Goal: Information Seeking & Learning: Understand process/instructions

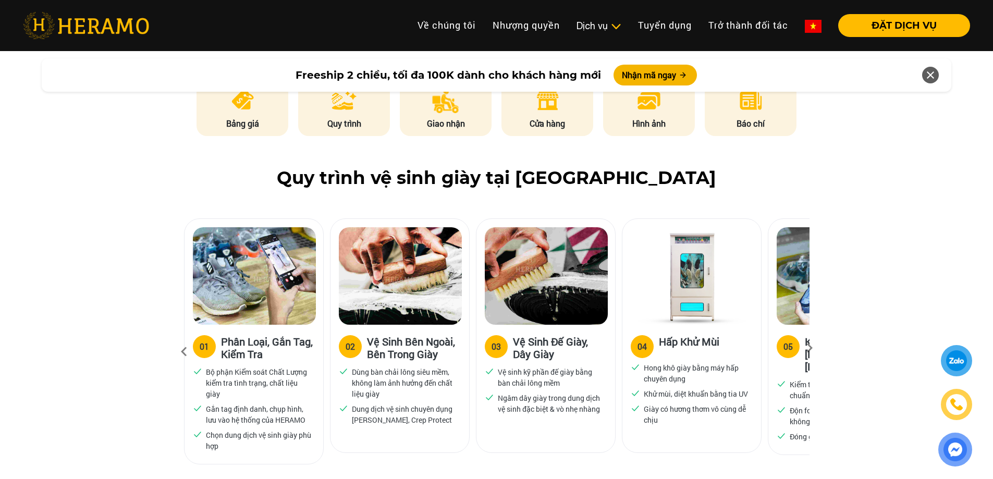
scroll to position [556, 0]
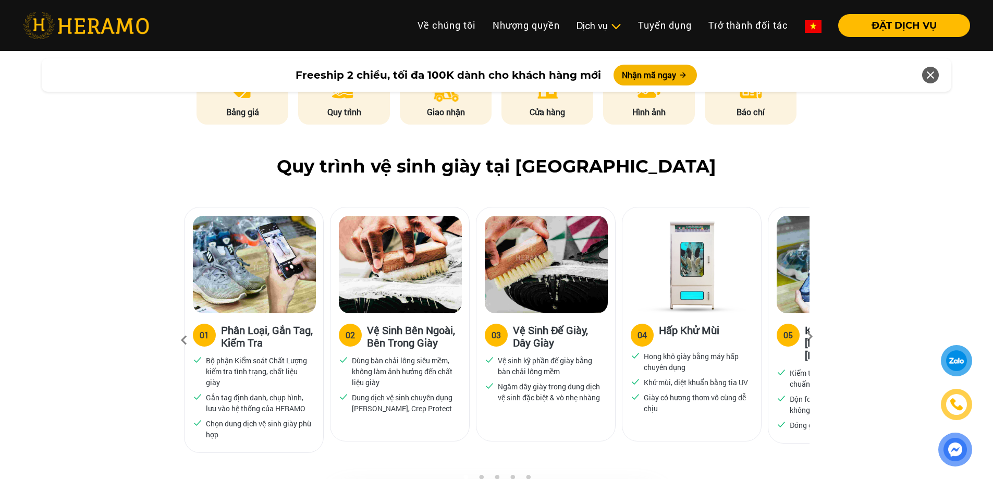
click at [783, 339] on div "05" at bounding box center [787, 335] width 9 height 13
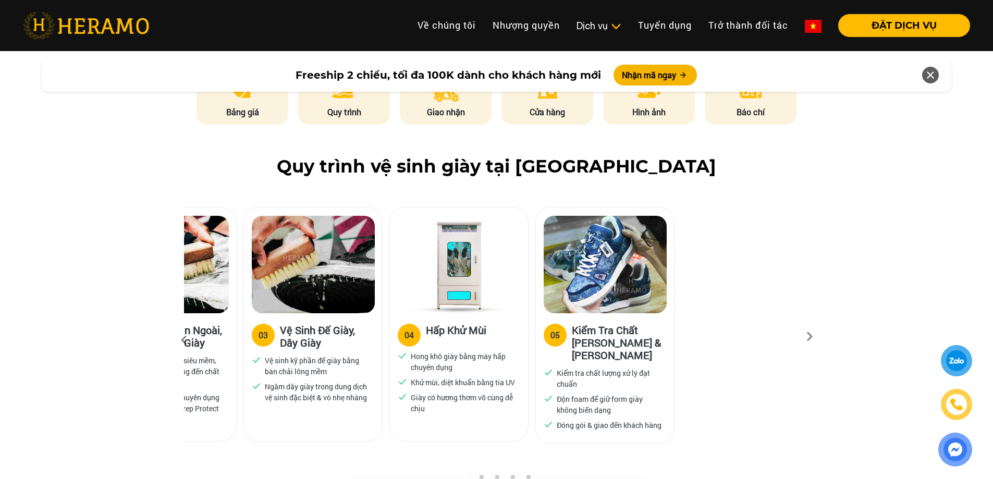
drag, startPoint x: 763, startPoint y: 350, endPoint x: 530, endPoint y: 359, distance: 233.1
click at [530, 359] on div "04 Hấp Khử Mùi Hong khô giày bằng máy hấp chuyên dụng Khử mùi, diệt khuẩn bằng …" at bounding box center [462, 334] width 146 height 255
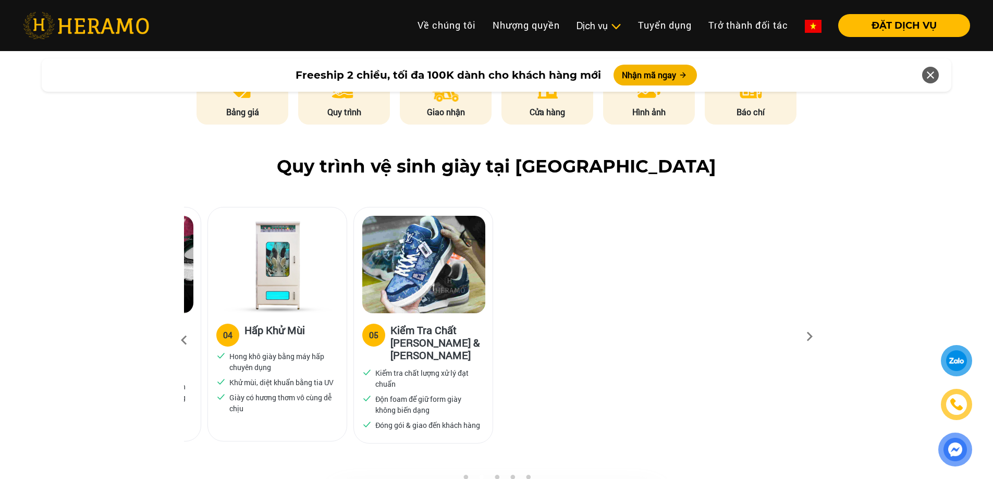
drag, startPoint x: 728, startPoint y: 369, endPoint x: 383, endPoint y: 338, distance: 346.9
click at [385, 339] on div "05 Kiểm Tra Chất Lượng & Đóng Gói Kiểm tra chất lượng xử lý đạt chuẩn Độn foam …" at bounding box center [423, 378] width 139 height 130
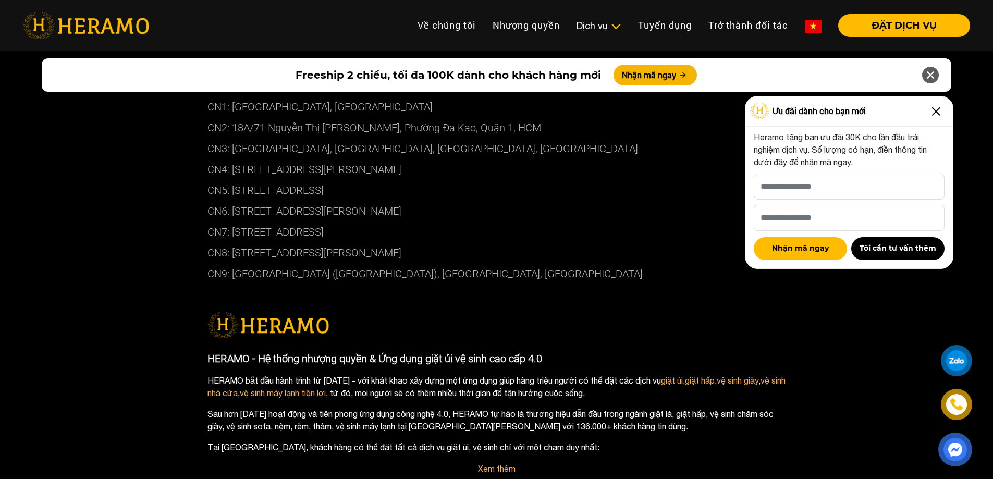
scroll to position [5685, 0]
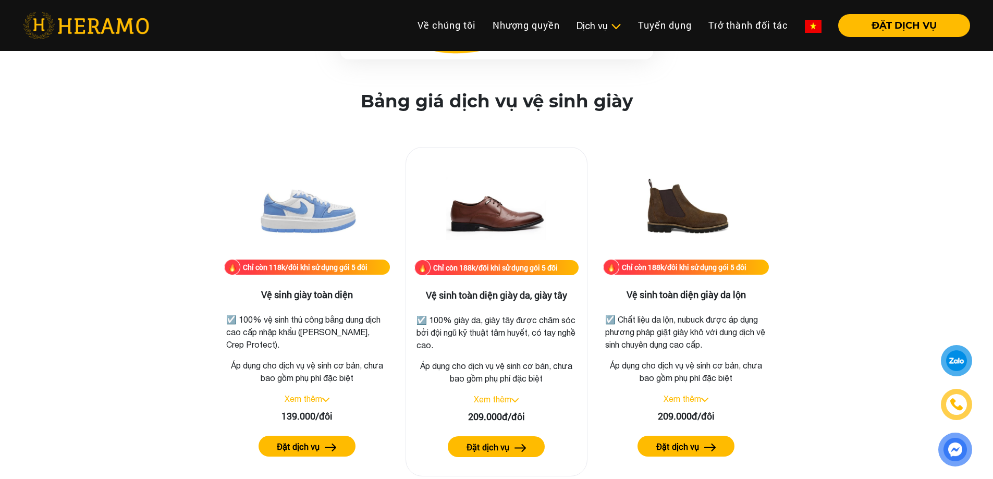
scroll to position [1390, 0]
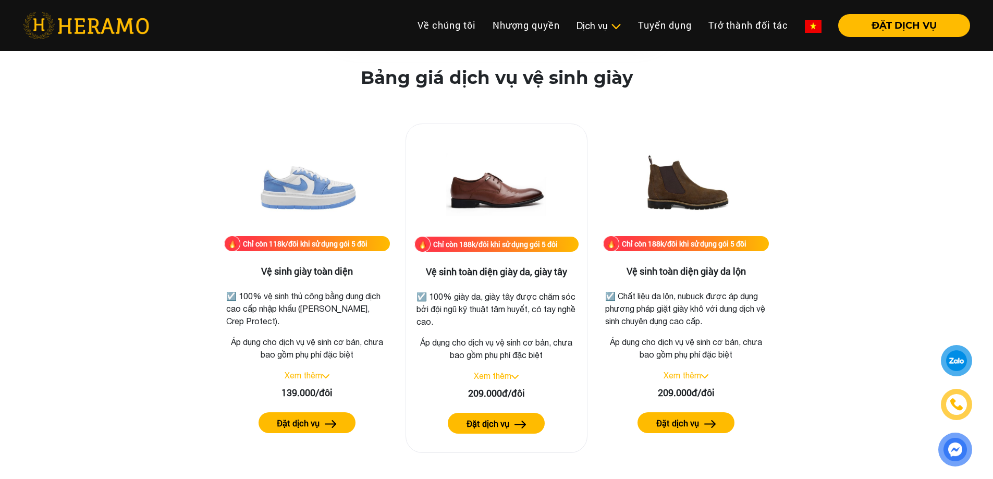
click at [511, 376] on link "Xem thêm" at bounding box center [493, 375] width 38 height 9
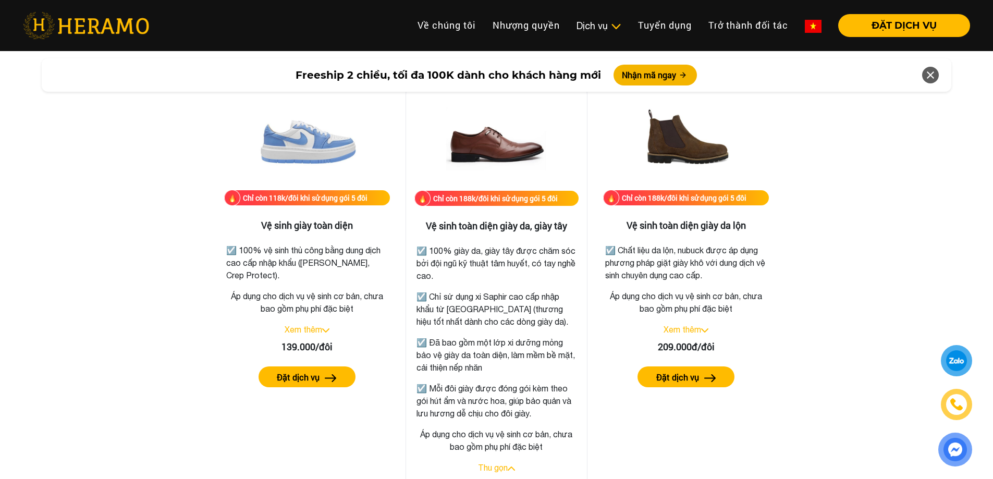
scroll to position [1459, 0]
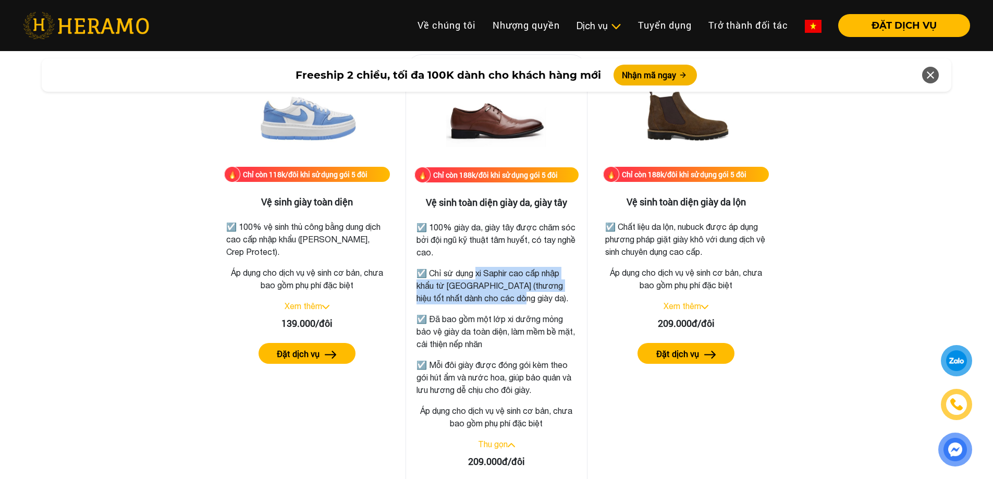
drag, startPoint x: 479, startPoint y: 275, endPoint x: 511, endPoint y: 298, distance: 39.6
click at [511, 298] on p "☑️ Chỉ sử dụng xi Saphir cao cấp nhập khẩu từ [GEOGRAPHIC_DATA] (thương hiệu tố…" at bounding box center [496, 286] width 160 height 38
drag, startPoint x: 507, startPoint y: 331, endPoint x: 550, endPoint y: 393, distance: 76.0
click at [550, 393] on div "☑️ 100% giày da, giày tây được chăm sóc bởi đội ngũ kỹ thuật tâm huyết, có tay …" at bounding box center [496, 305] width 160 height 181
click at [549, 374] on p "☑️ Mỗi đôi giày được đóng gói kèm theo gói hút ẩm và nước hoa, giúp bảo quản và…" at bounding box center [496, 377] width 160 height 38
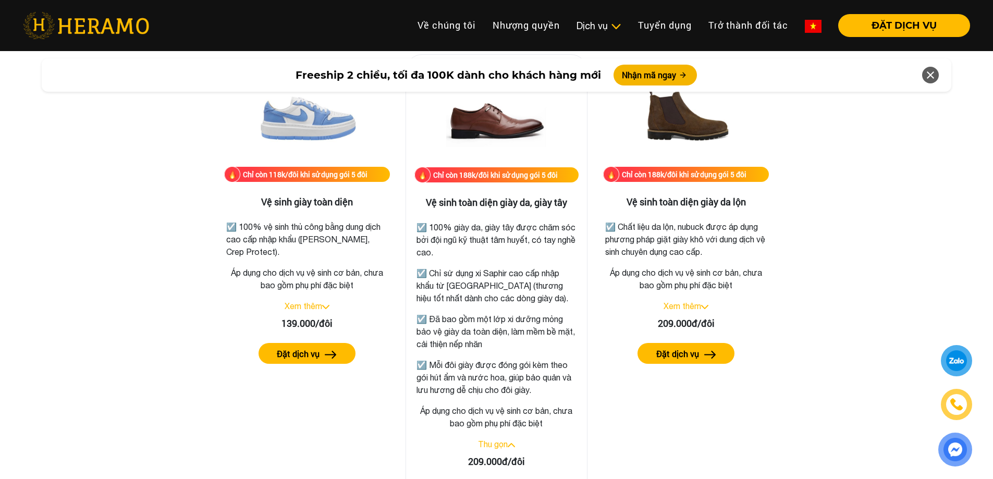
drag, startPoint x: 549, startPoint y: 364, endPoint x: 537, endPoint y: 379, distance: 19.3
click at [539, 392] on p "☑️ Mỗi đôi giày được đóng gói kèm theo gói hút ẩm và nước hoa, giúp bảo quản và…" at bounding box center [496, 377] width 160 height 38
click at [537, 373] on p "☑️ Mỗi đôi giày được đóng gói kèm theo gói hút ẩm và nước hoa, giúp bảo quản và…" at bounding box center [496, 377] width 160 height 38
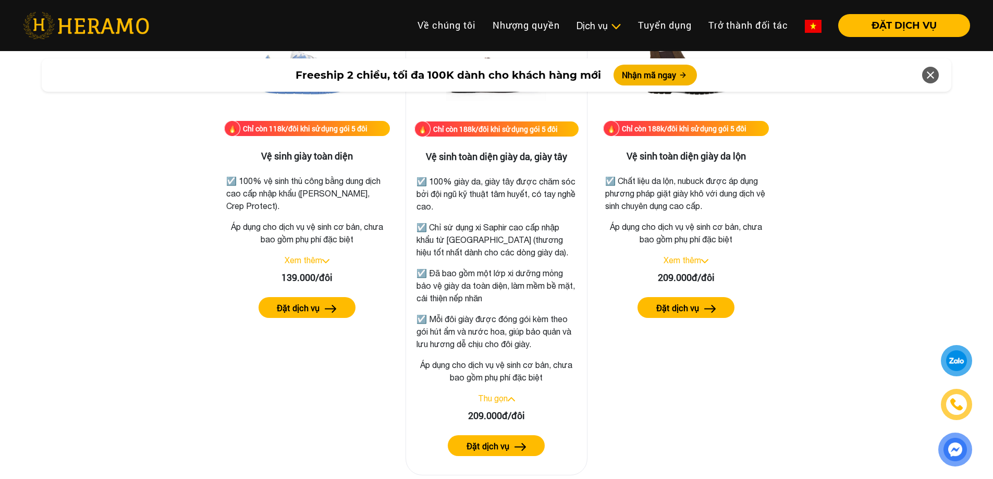
scroll to position [1528, 0]
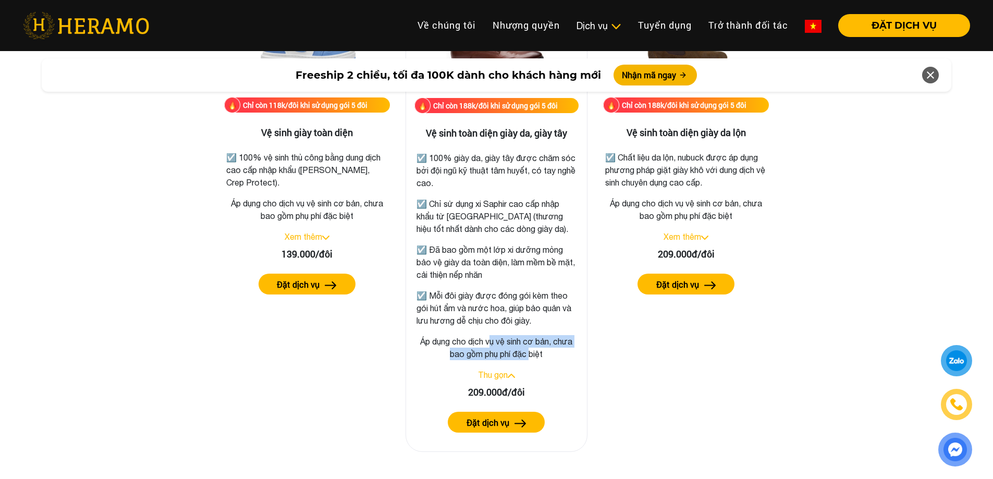
drag, startPoint x: 492, startPoint y: 346, endPoint x: 534, endPoint y: 358, distance: 43.4
click at [533, 358] on p "Áp dụng cho dịch vụ vệ sinh cơ bản, chưa bao gồm phụ phí đặc biệt" at bounding box center [496, 347] width 165 height 25
click at [539, 353] on p "Áp dụng cho dịch vụ vệ sinh cơ bản, chưa bao gồm phụ phí đặc biệt" at bounding box center [496, 347] width 165 height 25
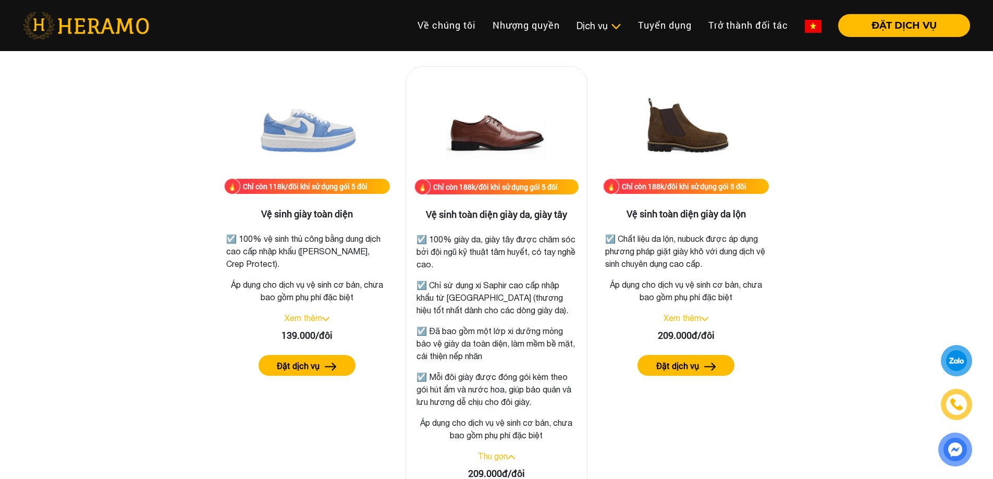
scroll to position [1390, 0]
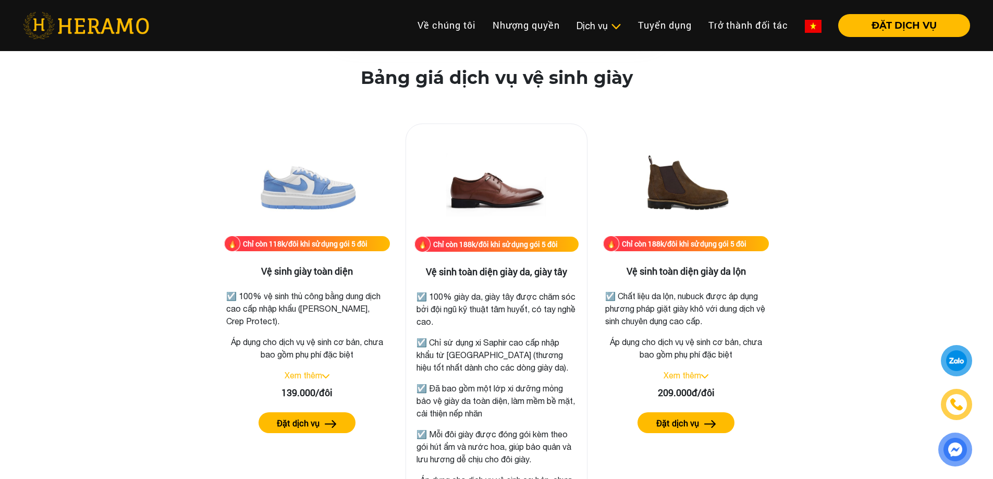
click at [496, 185] on img at bounding box center [496, 184] width 104 height 104
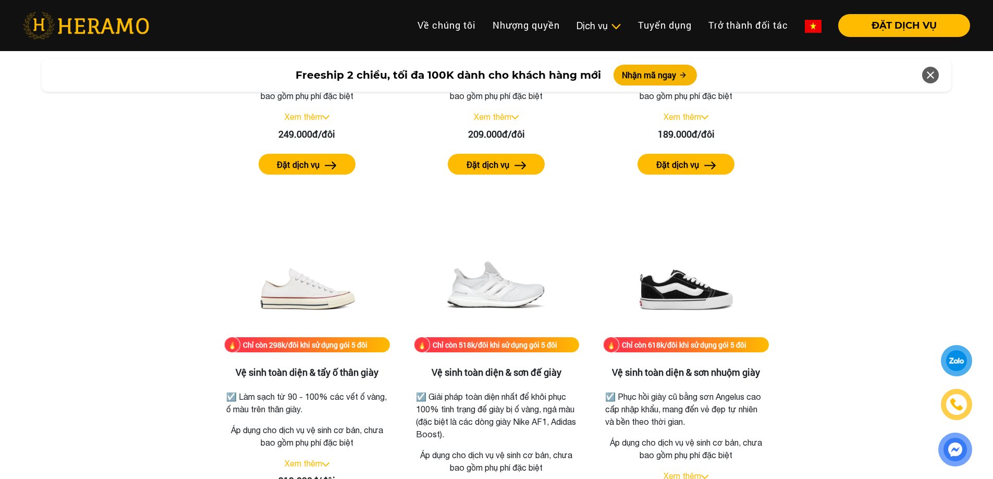
scroll to position [2153, 0]
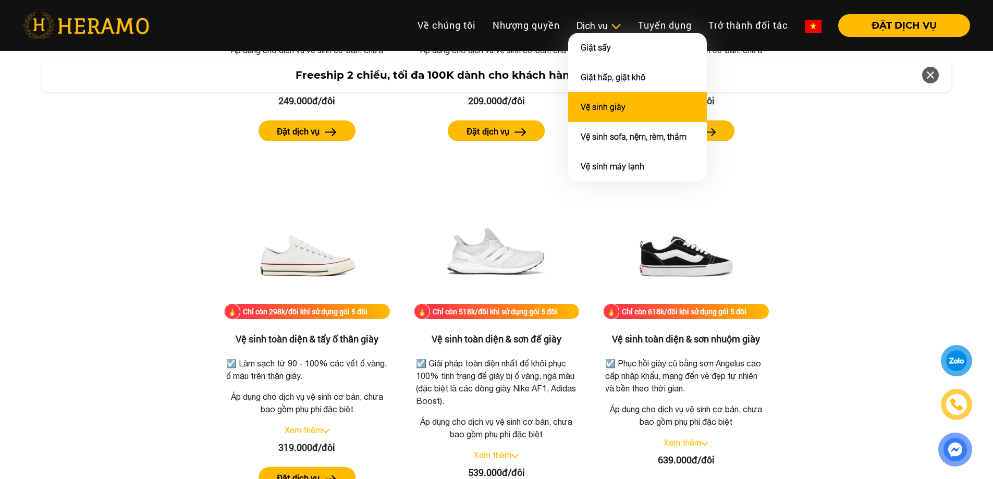
click at [594, 106] on link "Vệ sinh giày" at bounding box center [602, 107] width 45 height 10
click at [611, 102] on link "Vệ sinh giày" at bounding box center [602, 107] width 45 height 10
click at [611, 107] on link "Vệ sinh giày" at bounding box center [602, 107] width 45 height 10
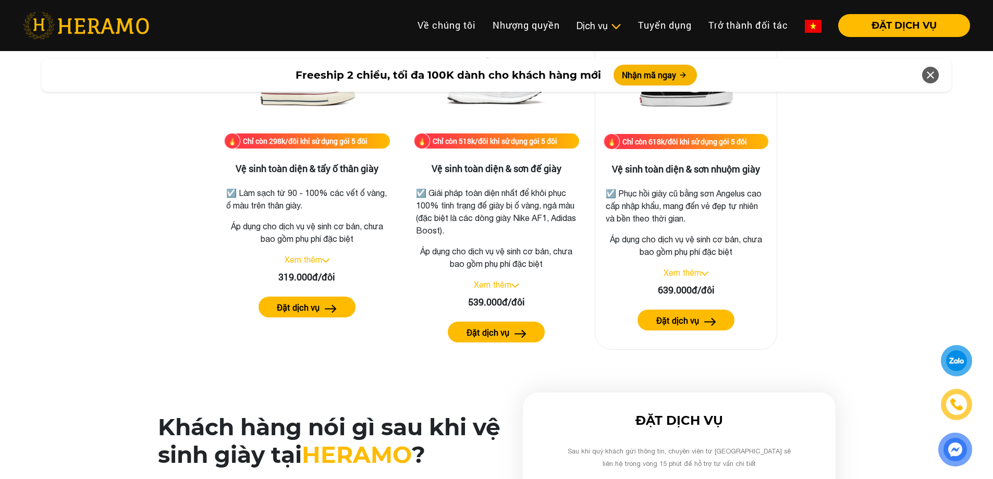
scroll to position [2293, 0]
